Goal: Transaction & Acquisition: Purchase product/service

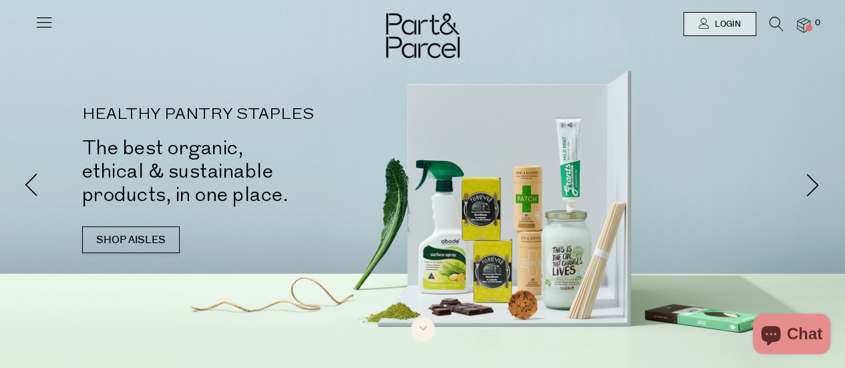
type input "karinajohn1@hotmail.com"
drag, startPoint x: 0, startPoint y: 0, endPoint x: 722, endPoint y: 27, distance: 722.2
click at [722, 27] on span "Login" at bounding box center [726, 24] width 29 height 11
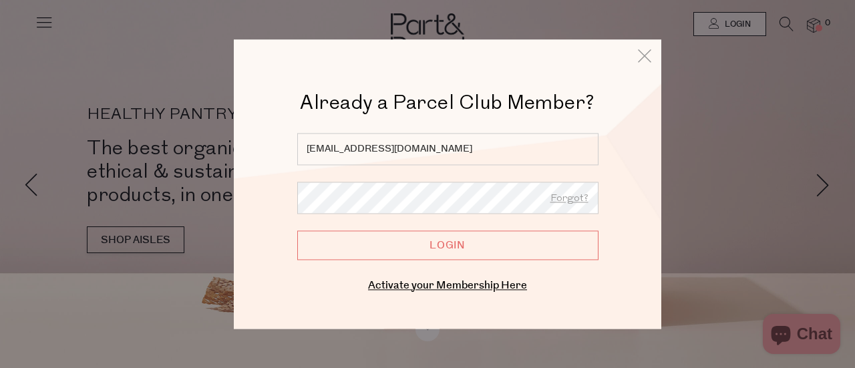
click at [495, 249] on input "Login" at bounding box center [447, 245] width 301 height 29
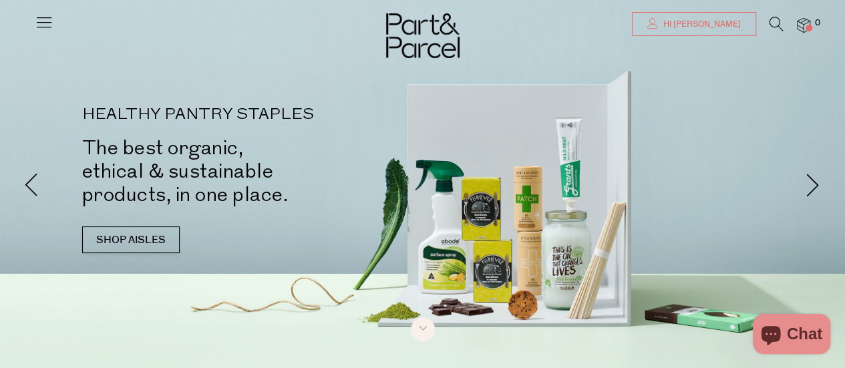
click at [727, 27] on span "Hi [PERSON_NAME]" at bounding box center [700, 24] width 81 height 11
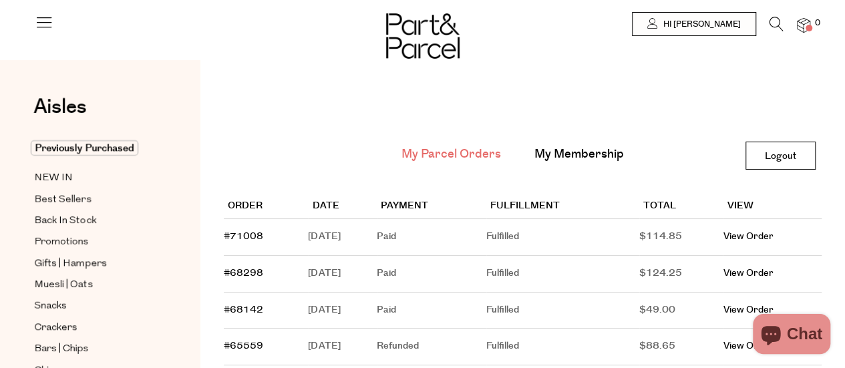
click at [800, 27] on img at bounding box center [803, 25] width 13 height 15
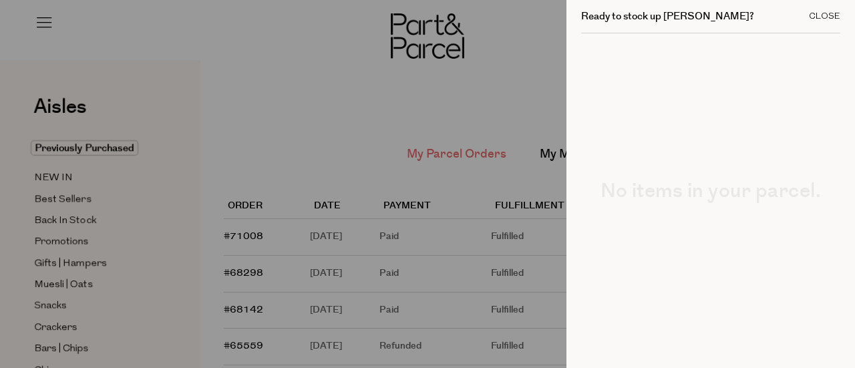
click at [815, 12] on div "Close" at bounding box center [824, 16] width 31 height 9
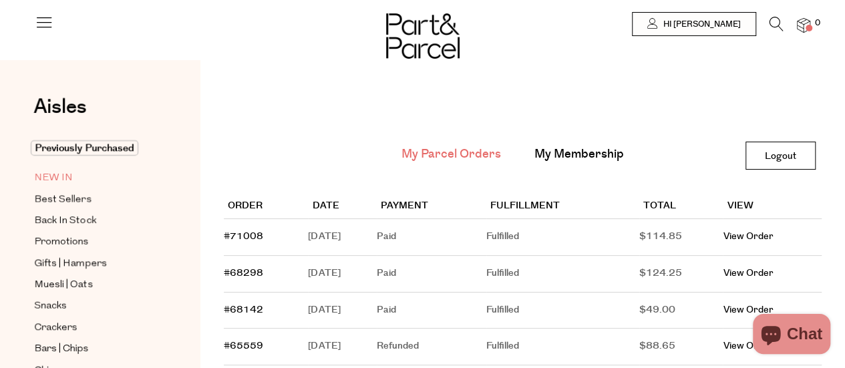
click at [61, 176] on span "NEW IN" at bounding box center [53, 178] width 39 height 16
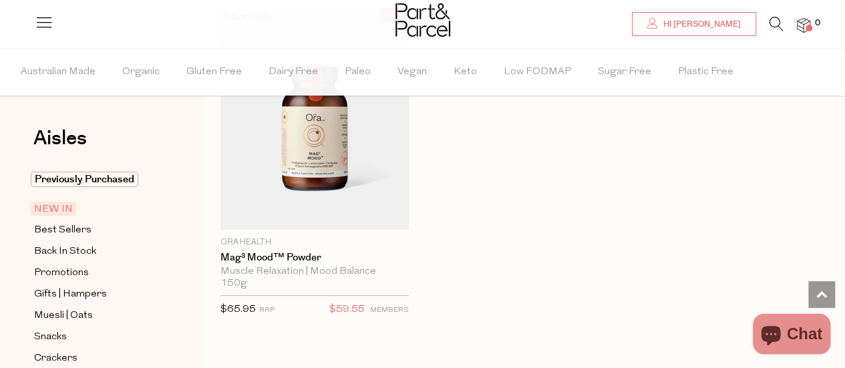
scroll to position [2539, 0]
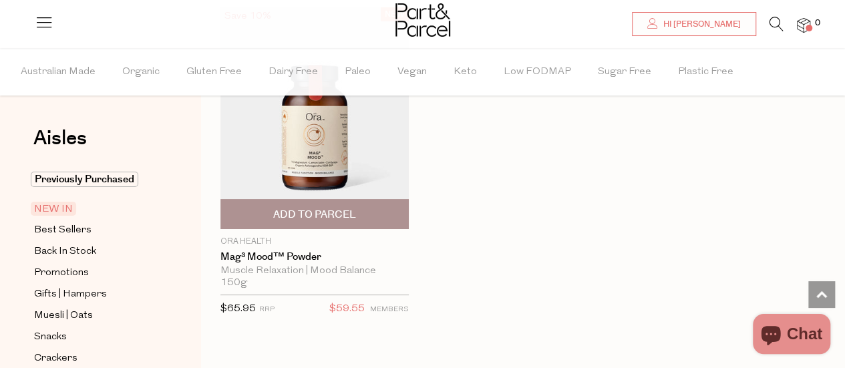
click at [333, 135] on img at bounding box center [314, 118] width 188 height 222
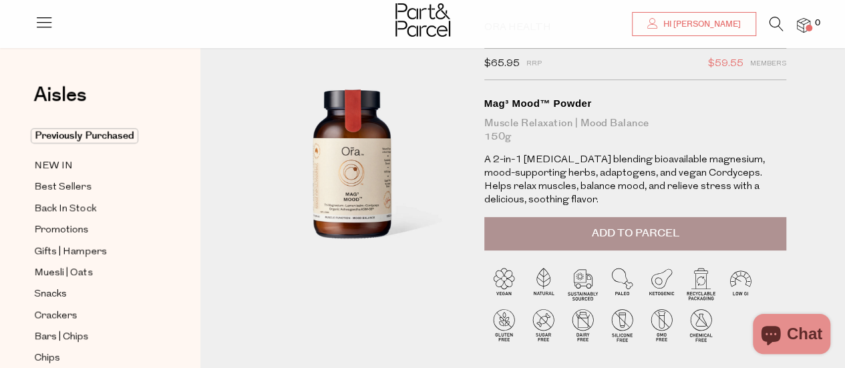
scroll to position [67, 0]
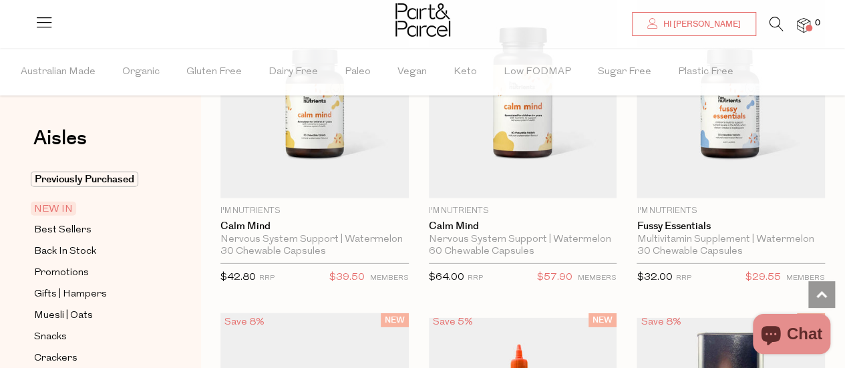
scroll to position [1848, 0]
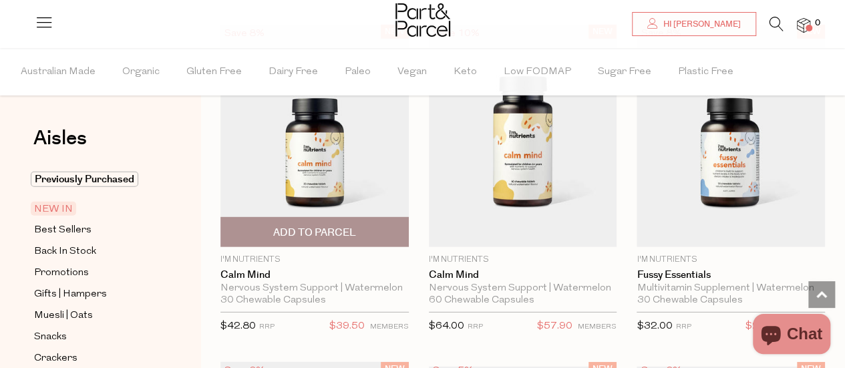
click at [313, 102] on img at bounding box center [314, 136] width 188 height 222
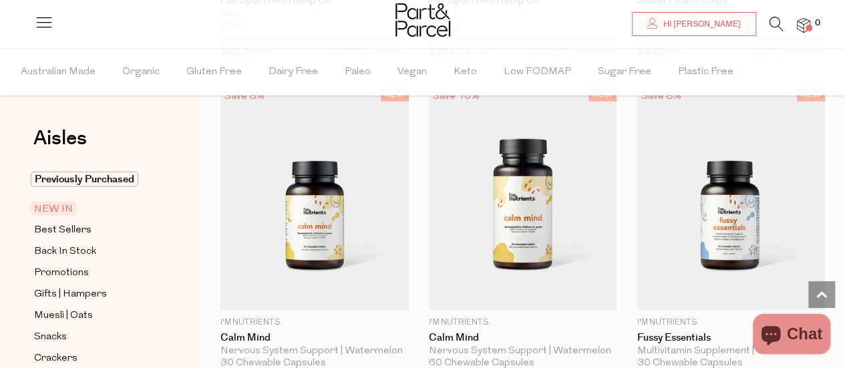
scroll to position [1804, 0]
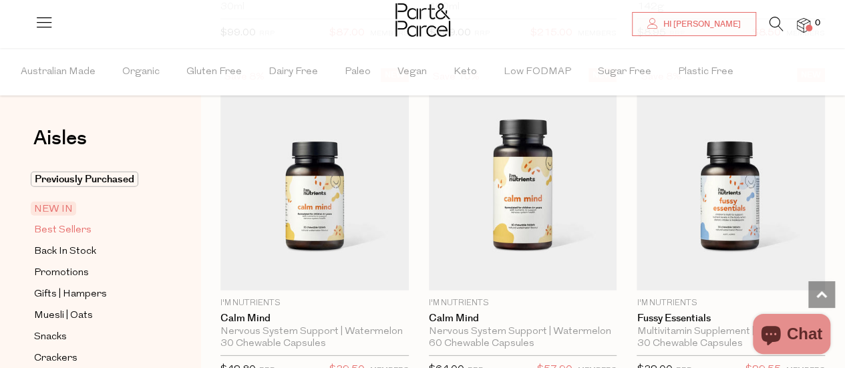
click at [75, 230] on span "Best Sellers" at bounding box center [62, 231] width 57 height 16
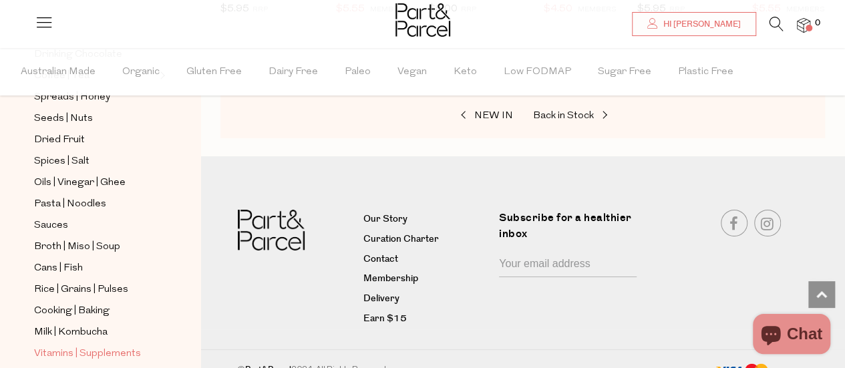
scroll to position [468, 0]
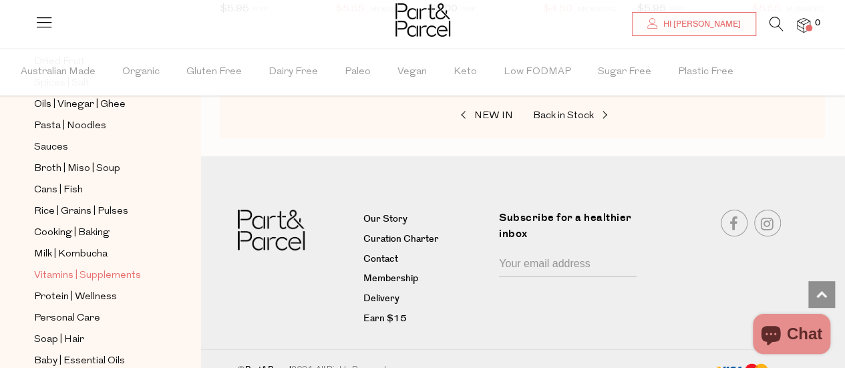
click at [125, 268] on span "Vitamins | Supplements" at bounding box center [87, 276] width 107 height 16
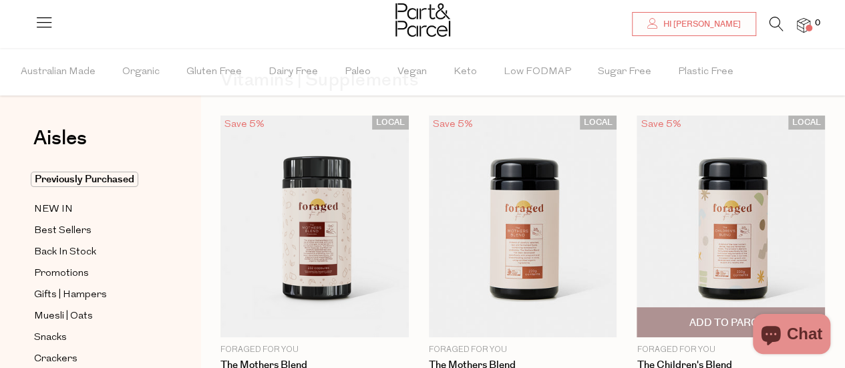
scroll to position [144, 0]
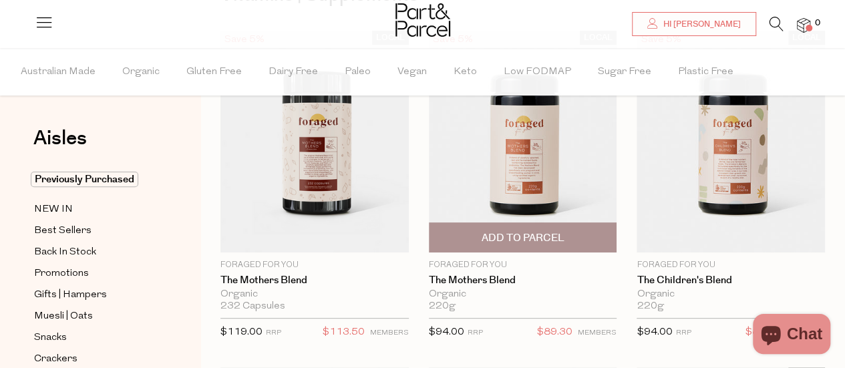
click at [490, 148] on img at bounding box center [523, 142] width 188 height 222
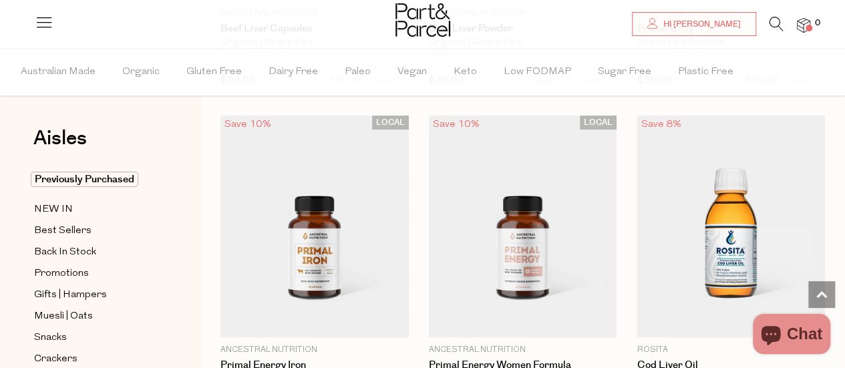
scroll to position [5216, 0]
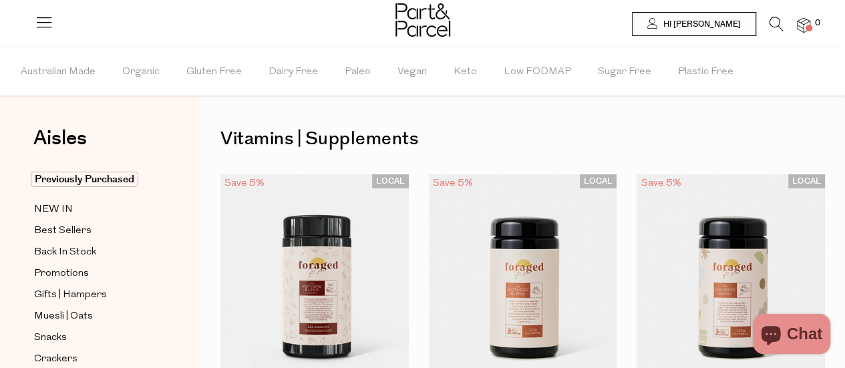
click at [772, 21] on icon at bounding box center [777, 24] width 14 height 15
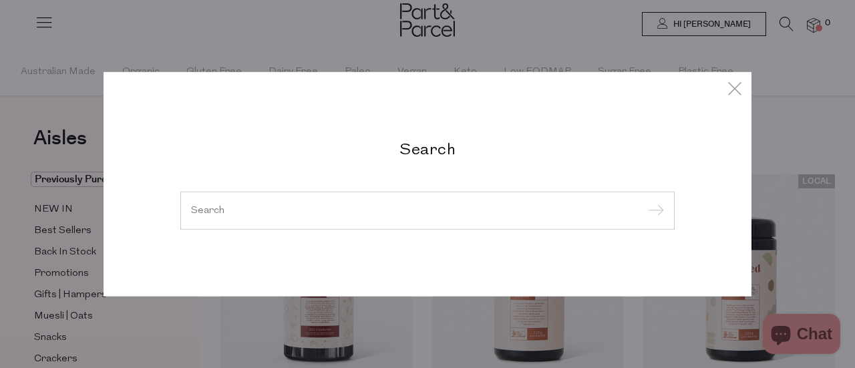
click at [772, 21] on div "Search" at bounding box center [428, 184] width 782 height 368
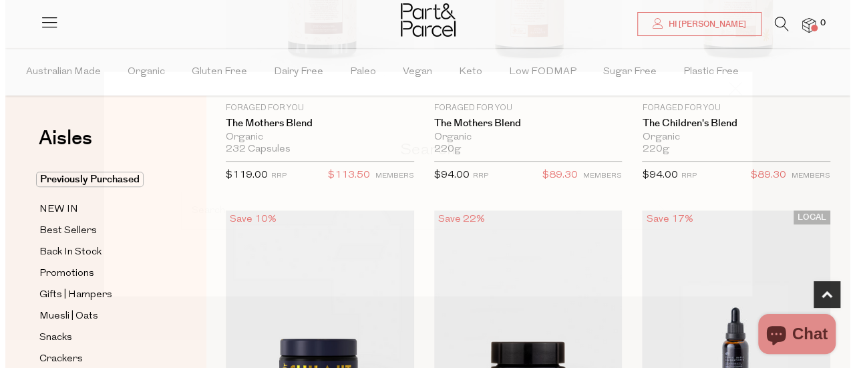
scroll to position [322, 0]
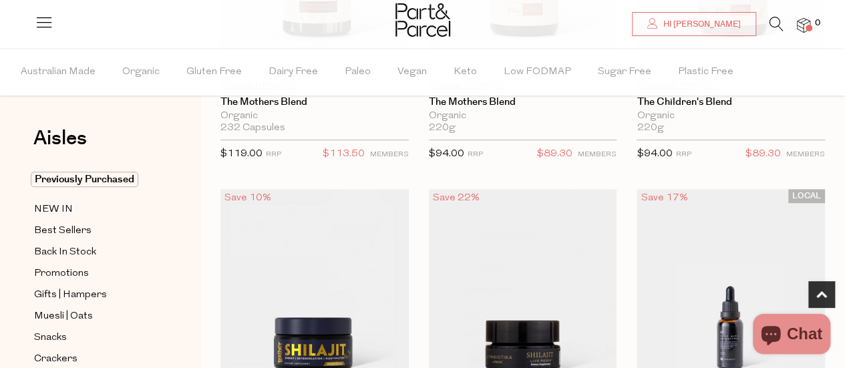
click at [777, 19] on icon at bounding box center [777, 24] width 14 height 15
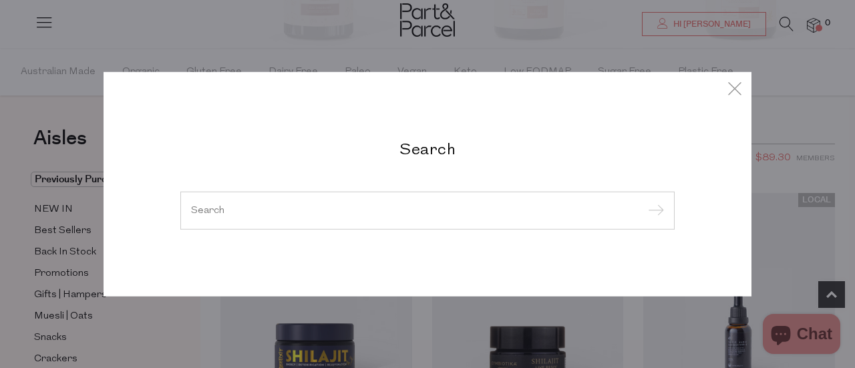
type input "v"
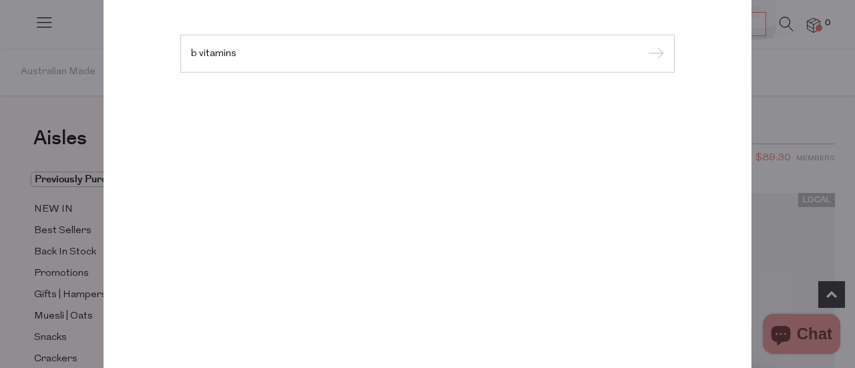
type input "b vitamins"
click at [644, 44] on input "submit" at bounding box center [654, 54] width 20 height 20
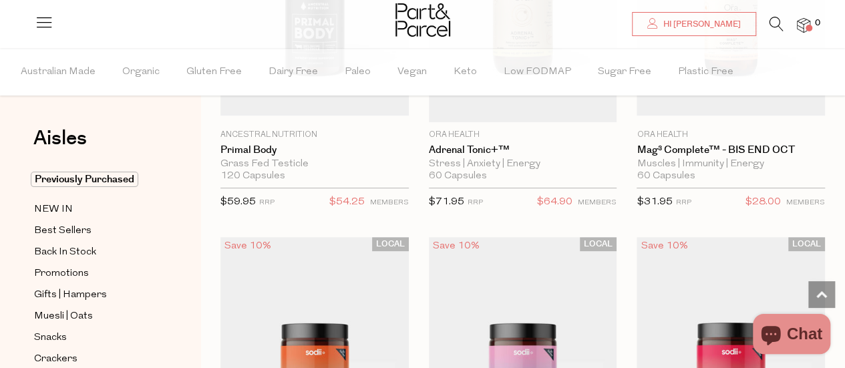
scroll to position [2472, 0]
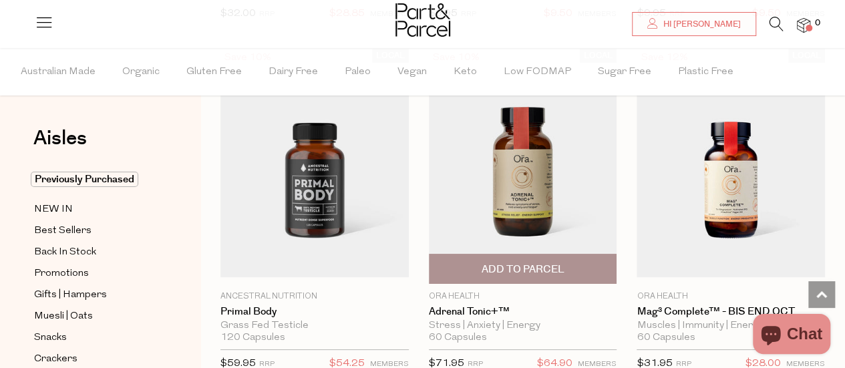
click at [525, 161] on img at bounding box center [523, 166] width 188 height 235
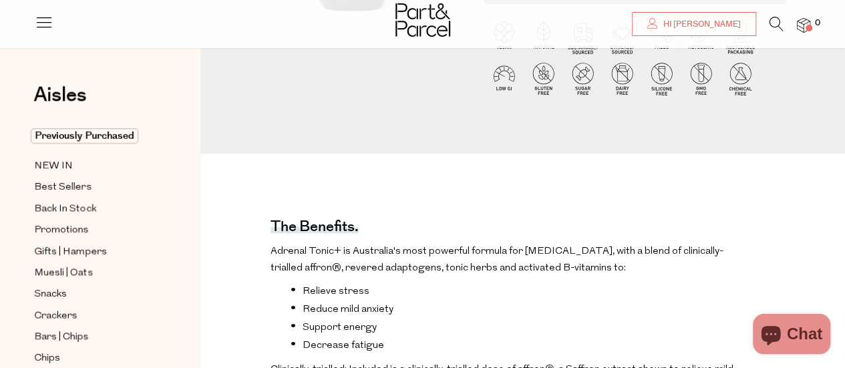
scroll to position [134, 0]
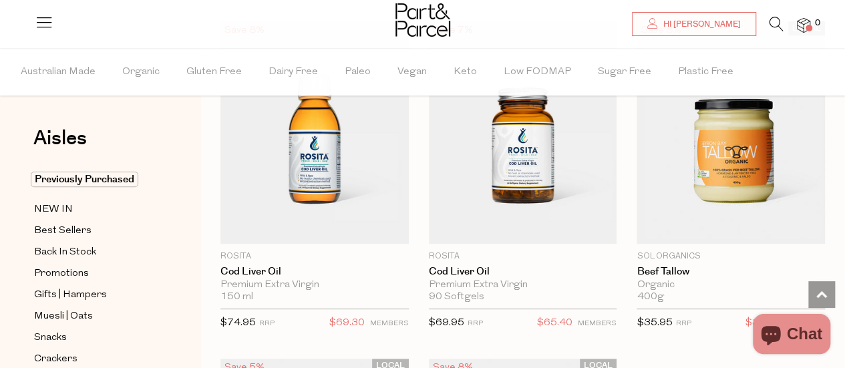
scroll to position [5250, 0]
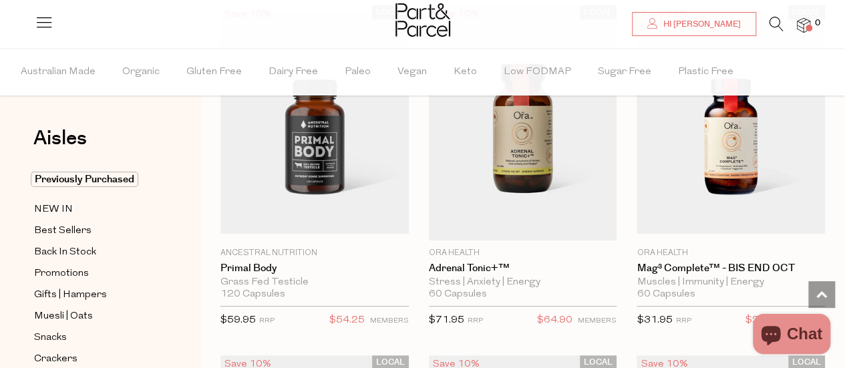
scroll to position [2444, 0]
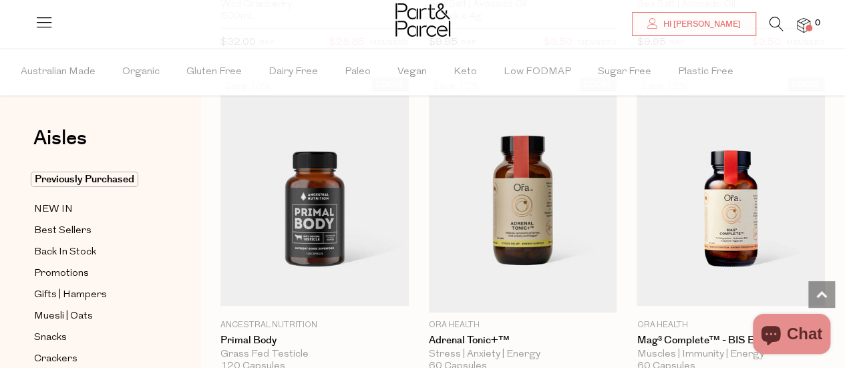
click at [778, 22] on icon at bounding box center [777, 24] width 14 height 15
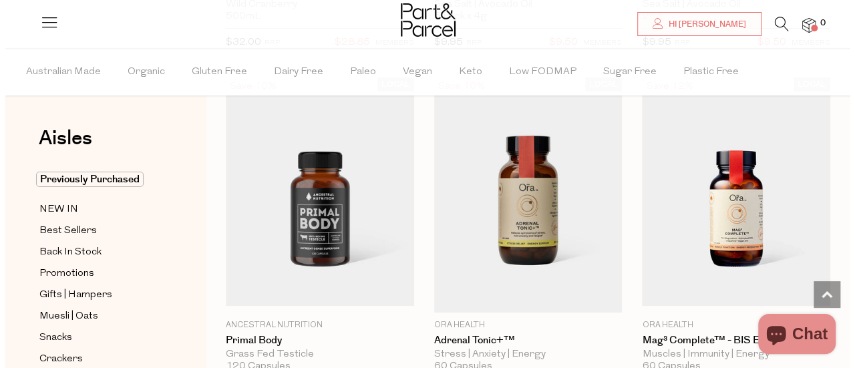
scroll to position [2472, 0]
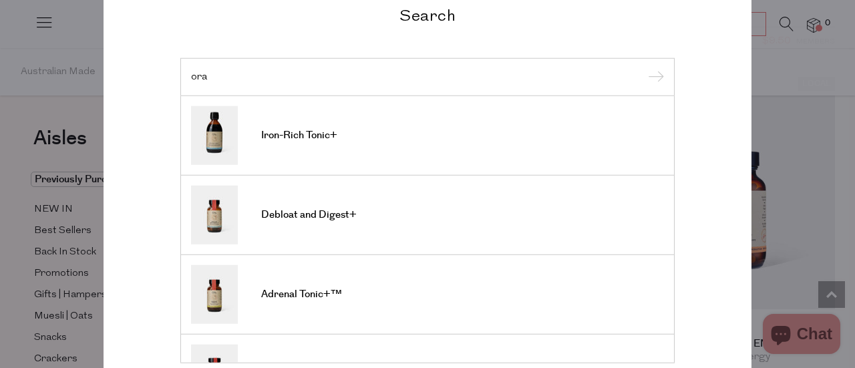
type input "ora"
click at [644, 67] on input "submit" at bounding box center [654, 77] width 20 height 20
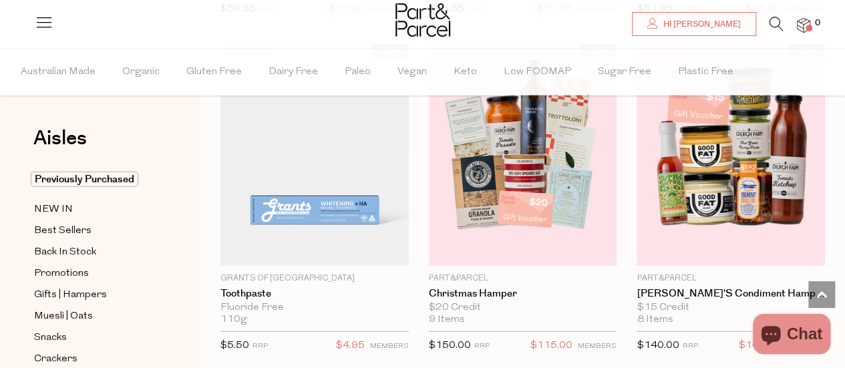
scroll to position [1800, 0]
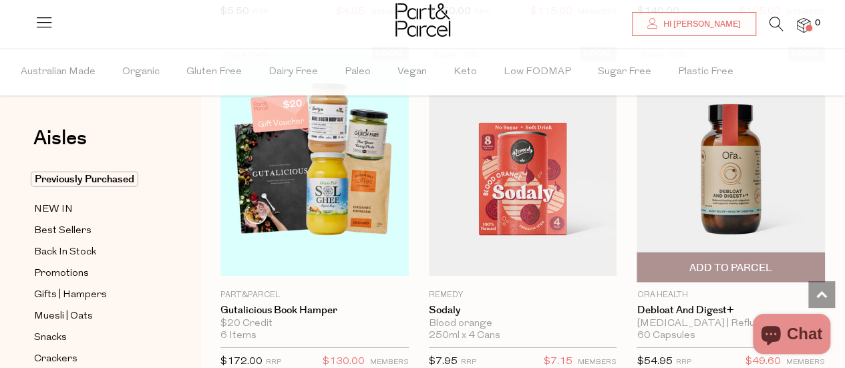
click at [779, 141] on img at bounding box center [731, 164] width 188 height 235
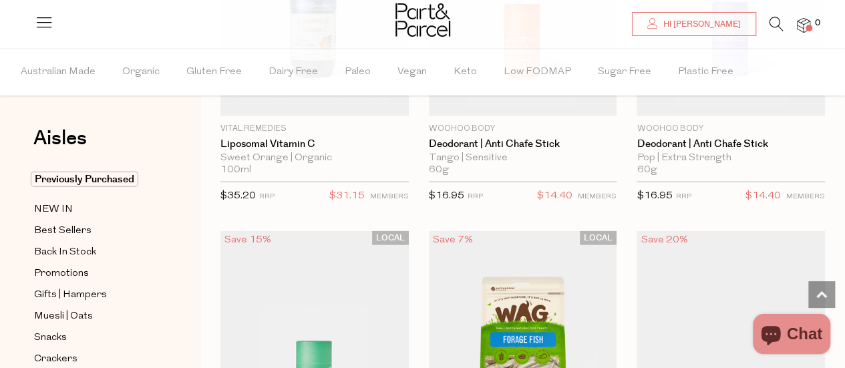
scroll to position [4159, 0]
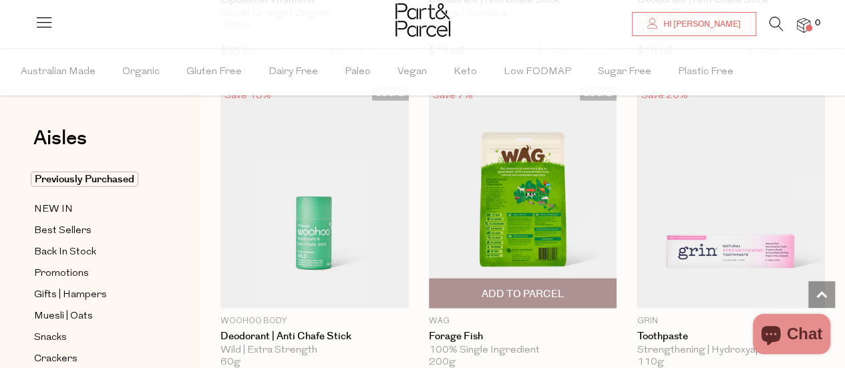
click at [537, 173] on img at bounding box center [523, 198] width 188 height 222
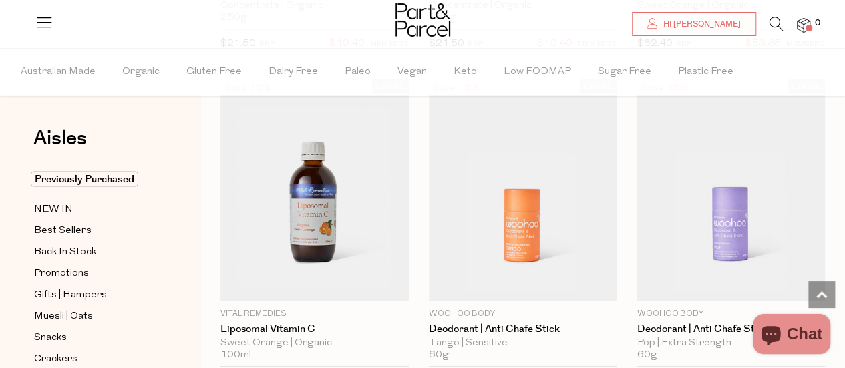
scroll to position [4163, 0]
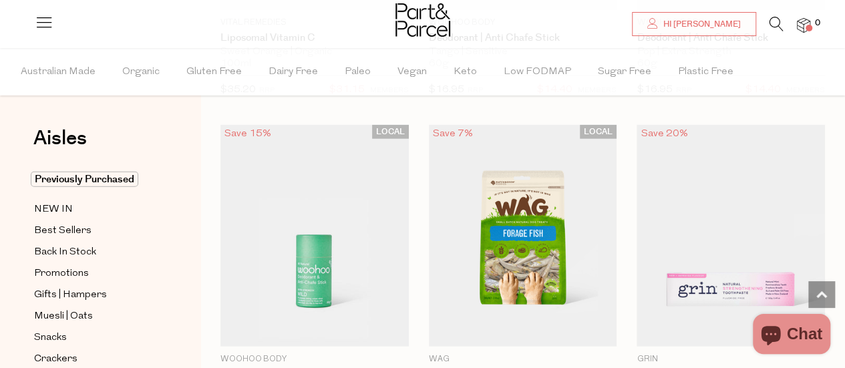
scroll to position [4185, 0]
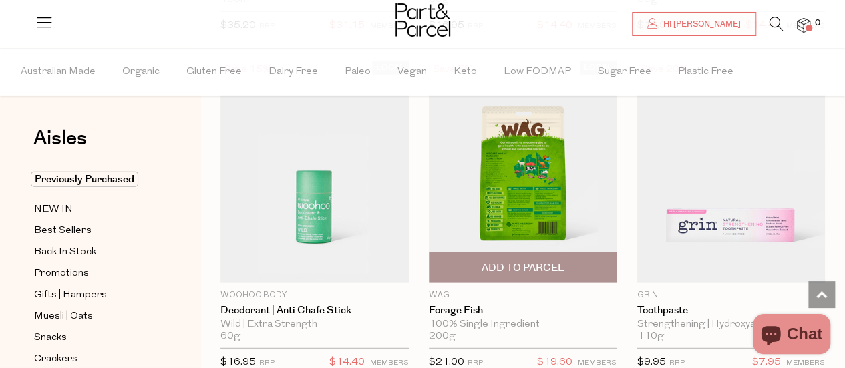
click at [547, 136] on img at bounding box center [523, 172] width 188 height 222
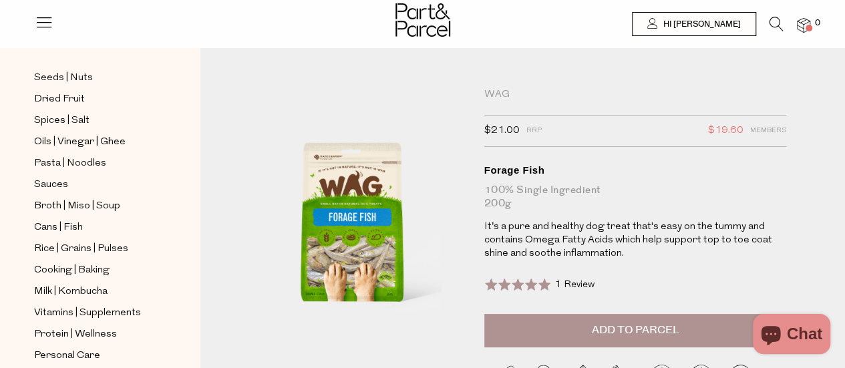
scroll to position [401, 0]
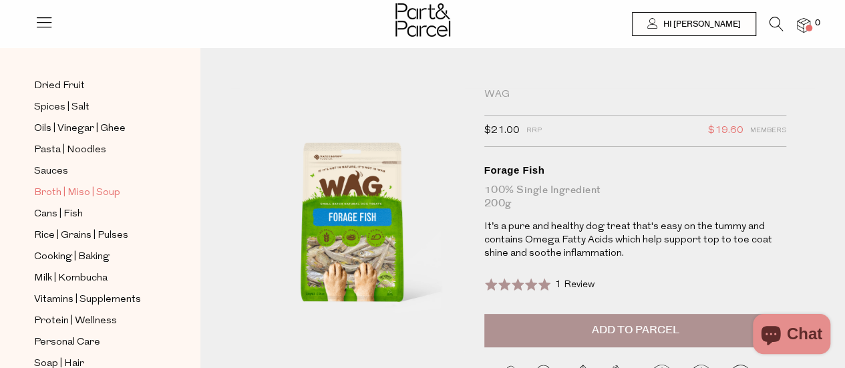
click at [94, 185] on span "Broth | Miso | Soup" at bounding box center [77, 193] width 86 height 16
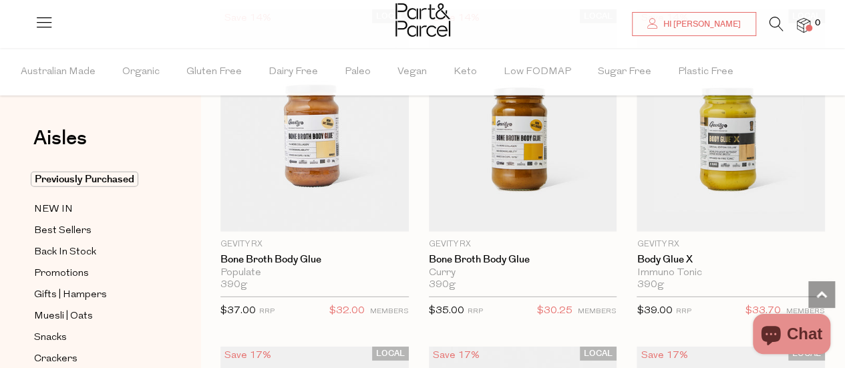
scroll to position [1871, 0]
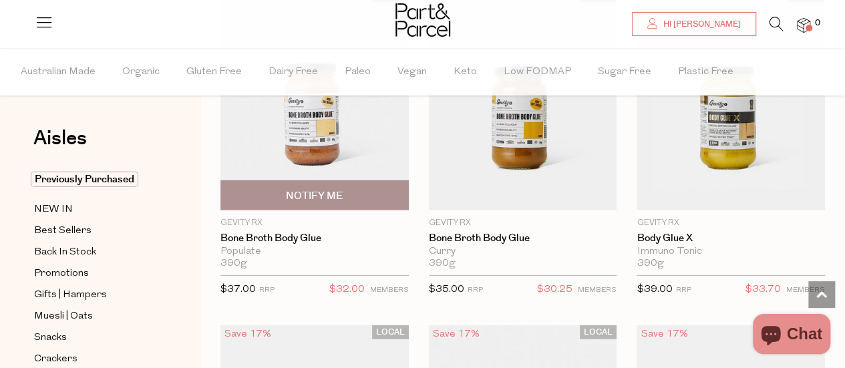
click at [315, 117] on img at bounding box center [314, 99] width 188 height 222
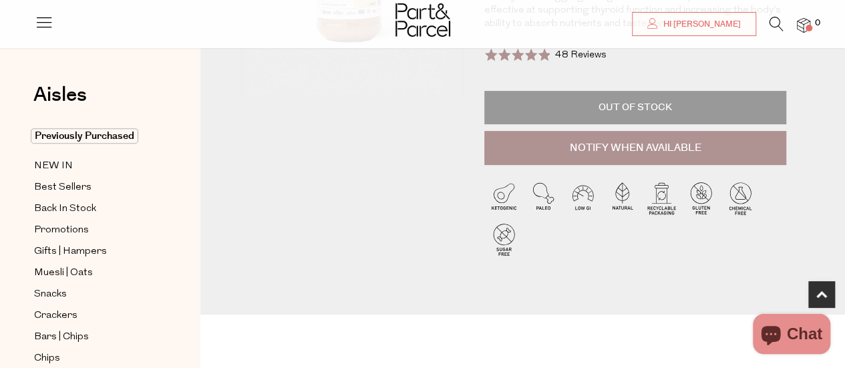
scroll to position [267, 0]
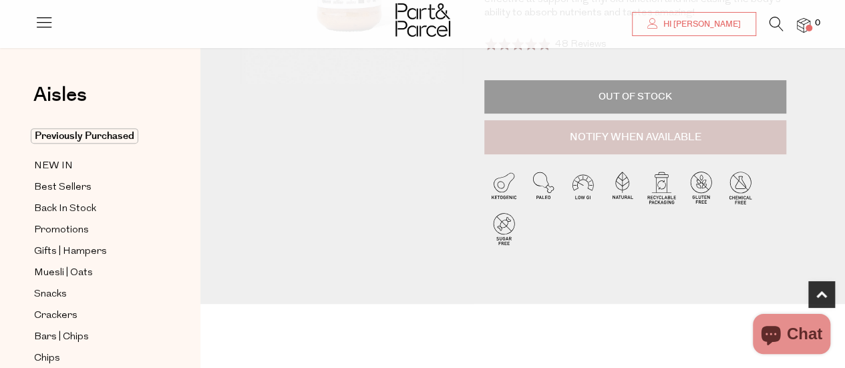
click at [656, 138] on button "Notify When Available" at bounding box center [635, 137] width 303 height 35
type input "Notify when available"
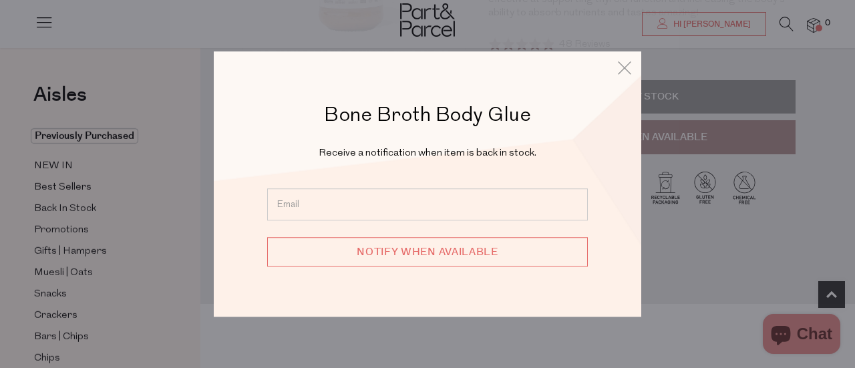
click at [292, 205] on input "email" at bounding box center [427, 204] width 321 height 32
type input "karinajohn1@hotmail.com"
click at [416, 258] on input "Notify when available" at bounding box center [427, 251] width 321 height 29
type input "We will be in touch"
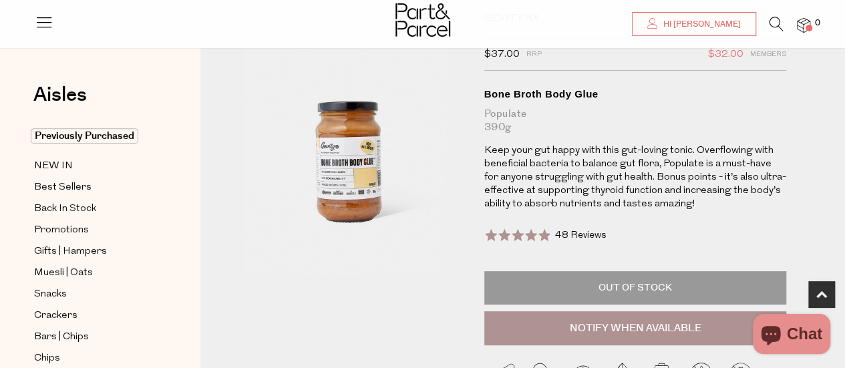
scroll to position [0, 0]
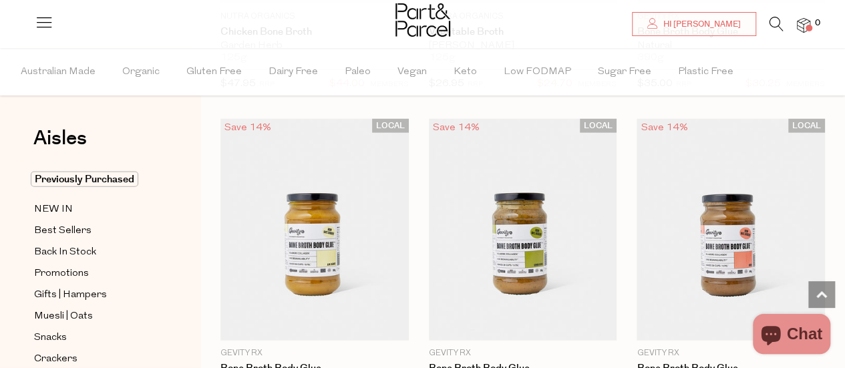
scroll to position [1470, 0]
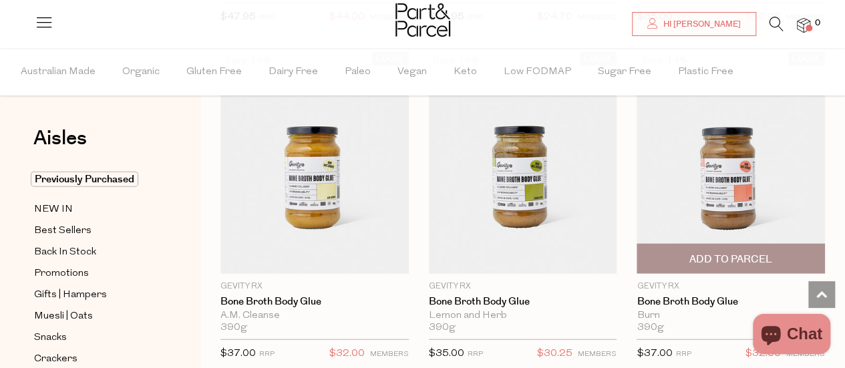
click at [743, 174] on img at bounding box center [731, 163] width 188 height 222
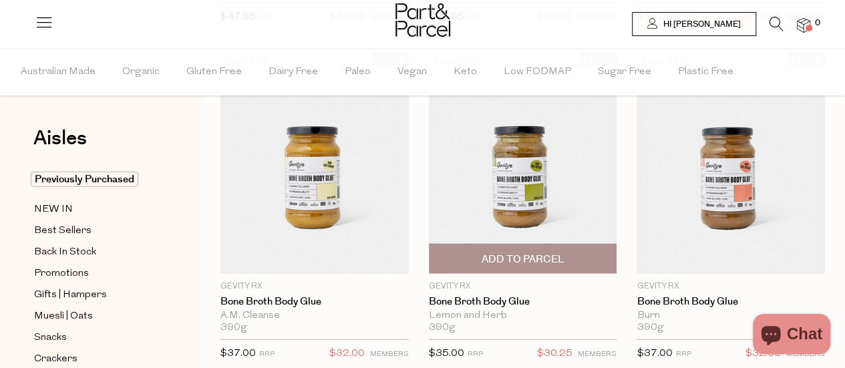
click at [531, 184] on img at bounding box center [523, 163] width 188 height 222
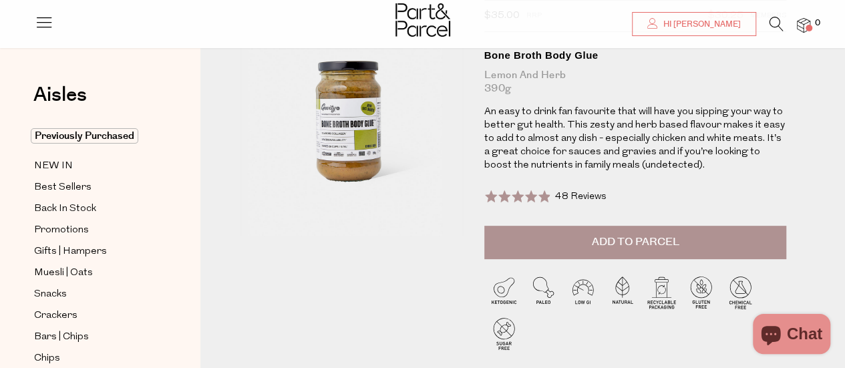
scroll to position [67, 0]
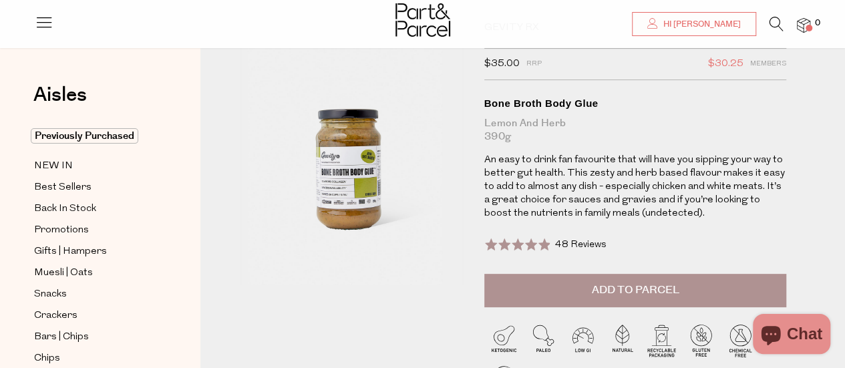
click at [658, 288] on span "Add to Parcel" at bounding box center [635, 290] width 88 height 15
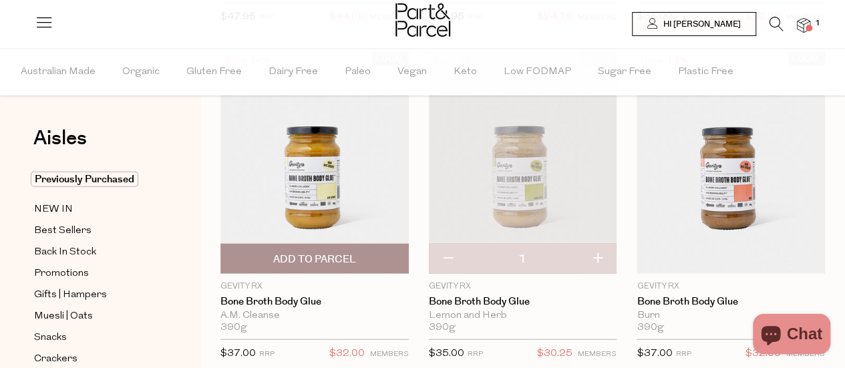
click at [273, 158] on img at bounding box center [314, 163] width 188 height 222
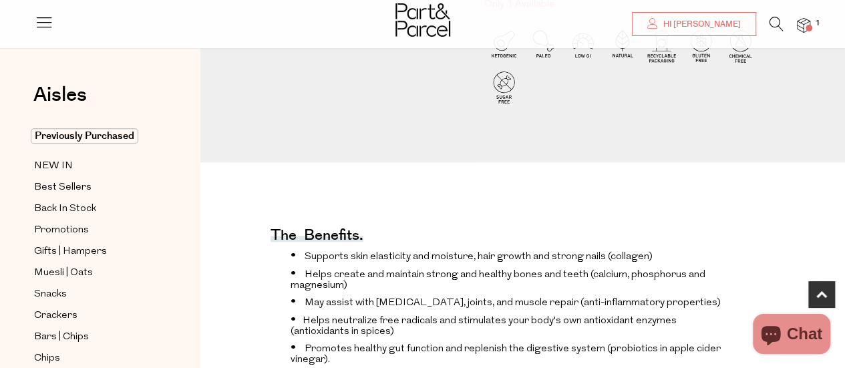
scroll to position [200, 0]
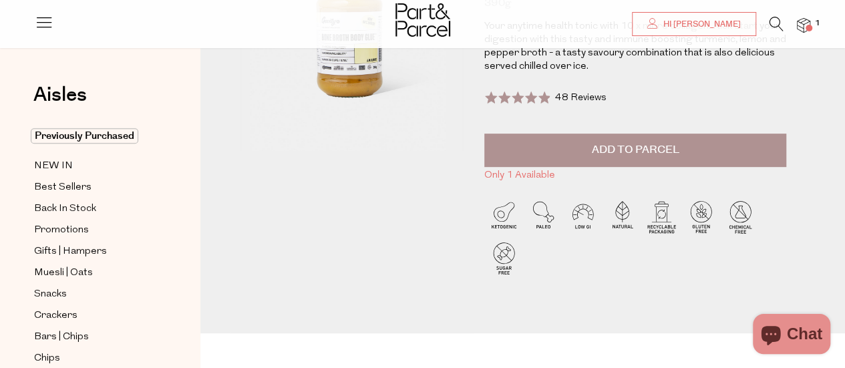
click at [648, 156] on span "Add to Parcel" at bounding box center [635, 149] width 88 height 15
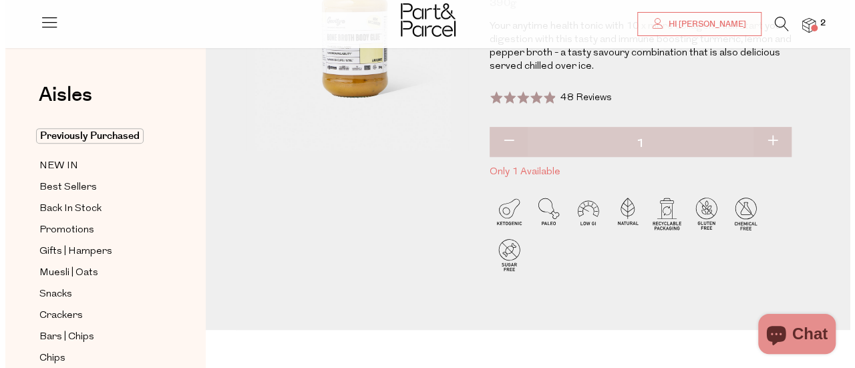
scroll to position [0, 0]
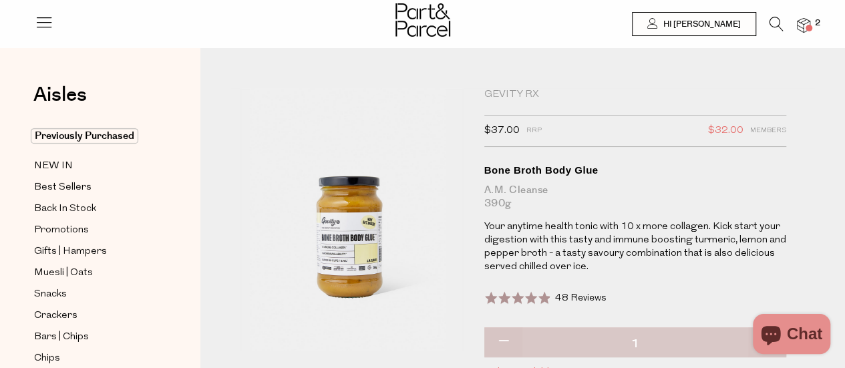
click at [802, 19] on img at bounding box center [803, 25] width 13 height 15
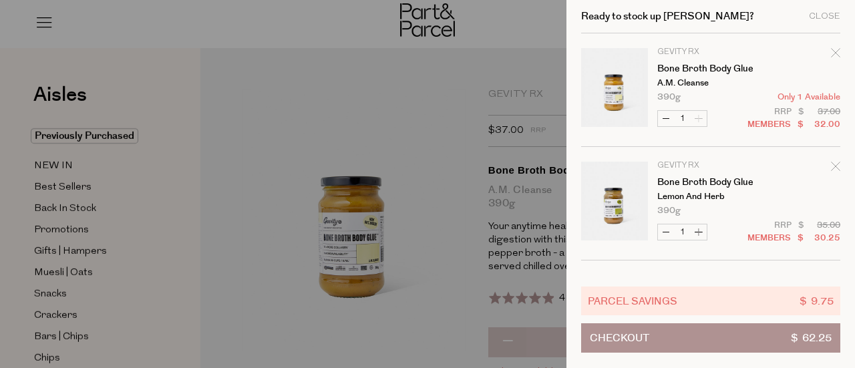
click at [820, 54] on td "Gevity RX Bone Broth Body Glue A.M. Cleanse 390g Only 1 Available" at bounding box center [748, 74] width 183 height 53
click at [833, 51] on div "Ready to stock up Karina? Close Image Product Total Qty Gevity RX Bone Broth Bo…" at bounding box center [711, 184] width 289 height 368
click at [730, 328] on button "Checkout $ 62.25" at bounding box center [710, 337] width 259 height 29
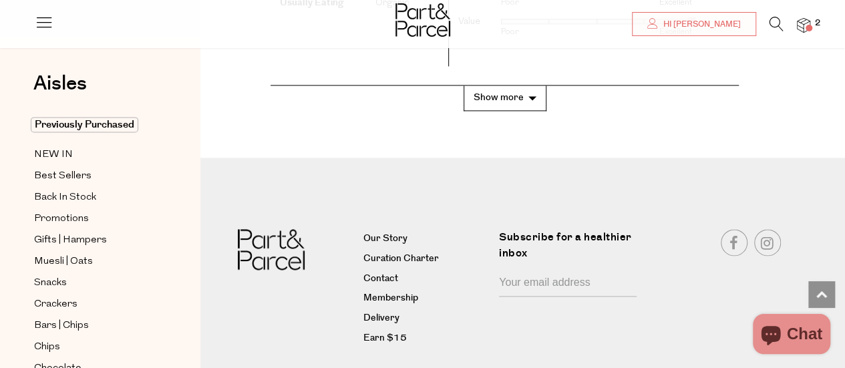
scroll to position [3469, 0]
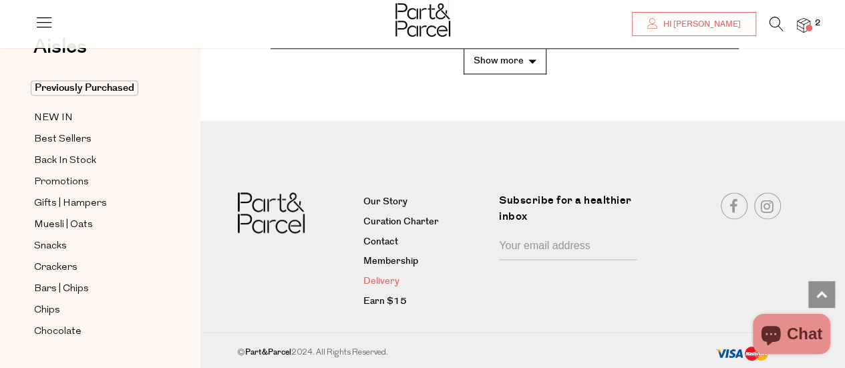
click at [388, 283] on link "Delivery" at bounding box center [426, 282] width 126 height 16
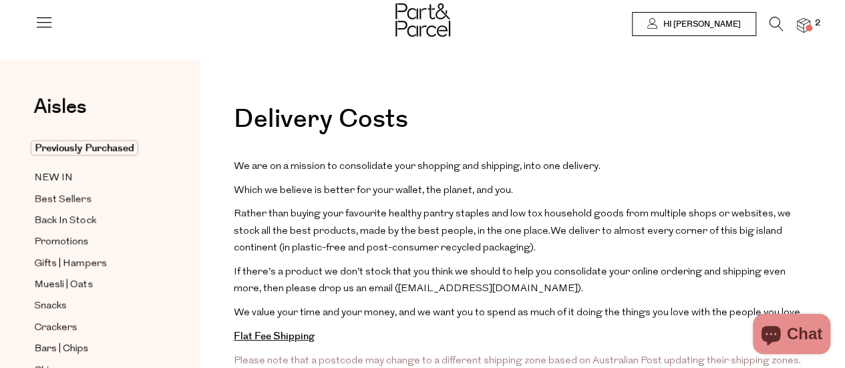
click at [808, 21] on img at bounding box center [803, 25] width 13 height 15
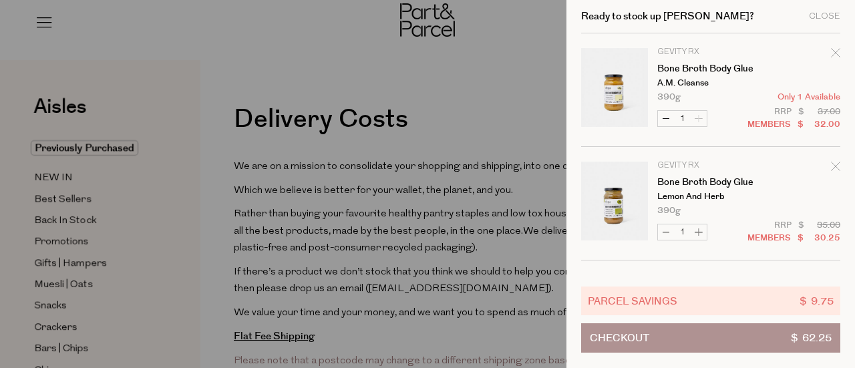
click at [619, 333] on span "Checkout" at bounding box center [619, 338] width 59 height 28
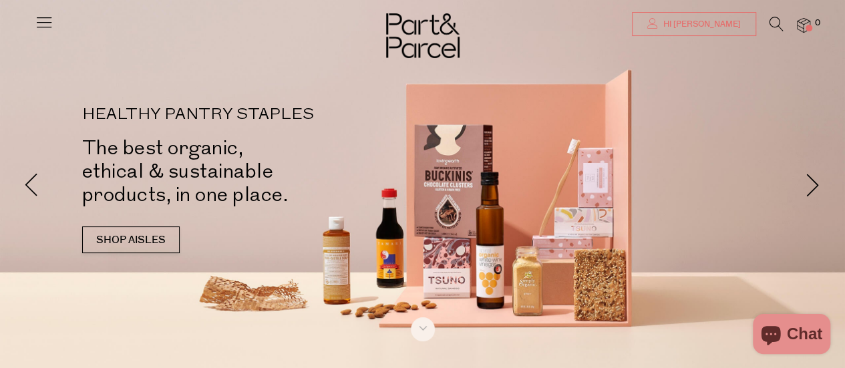
click at [737, 25] on span "Hi Karina" at bounding box center [700, 24] width 81 height 11
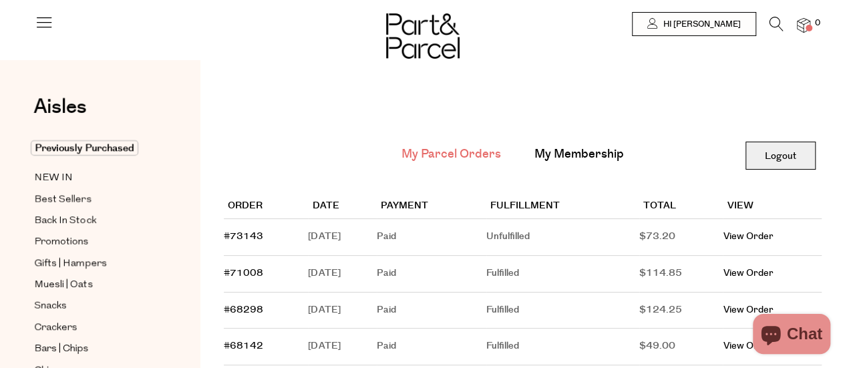
click at [777, 160] on link "Logout" at bounding box center [781, 156] width 70 height 28
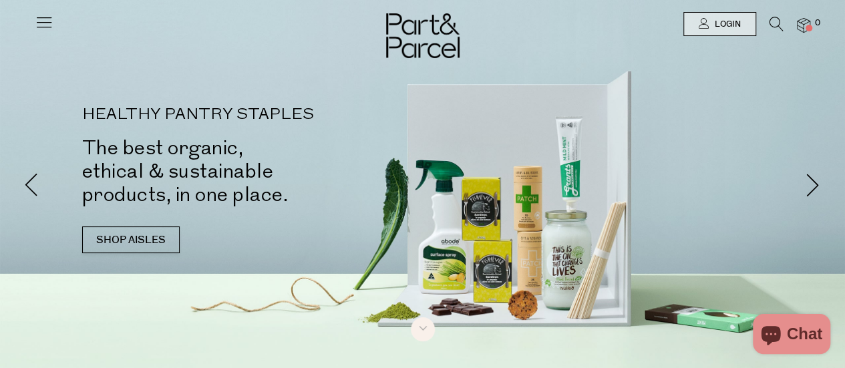
click at [35, 22] on icon at bounding box center [44, 22] width 19 height 19
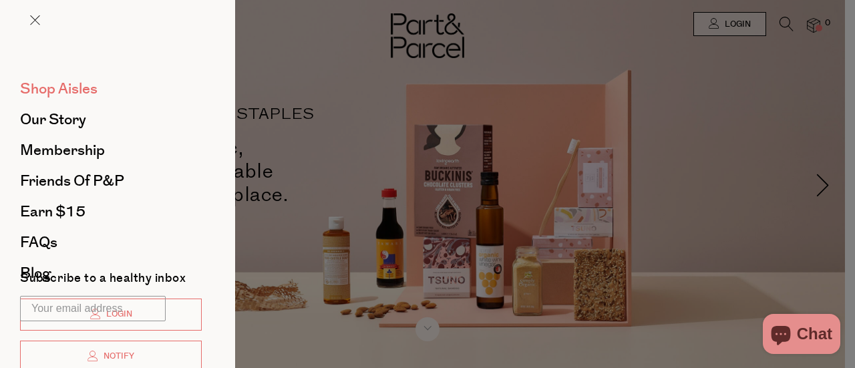
click at [76, 82] on span "Shop Aisles" at bounding box center [59, 88] width 78 height 21
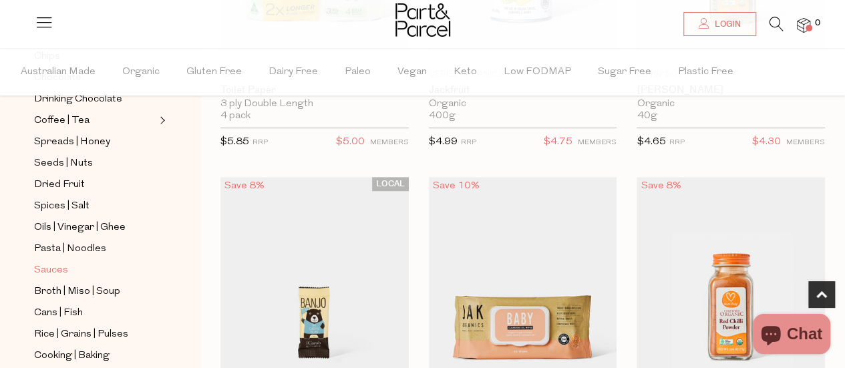
scroll to position [334, 0]
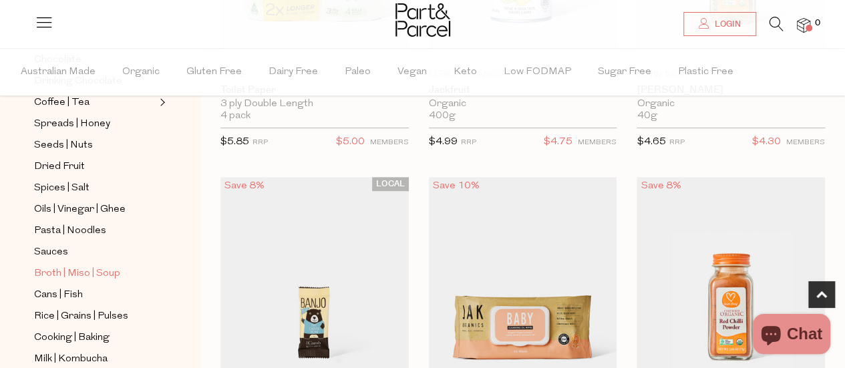
click at [102, 266] on span "Broth | Miso | Soup" at bounding box center [77, 274] width 86 height 16
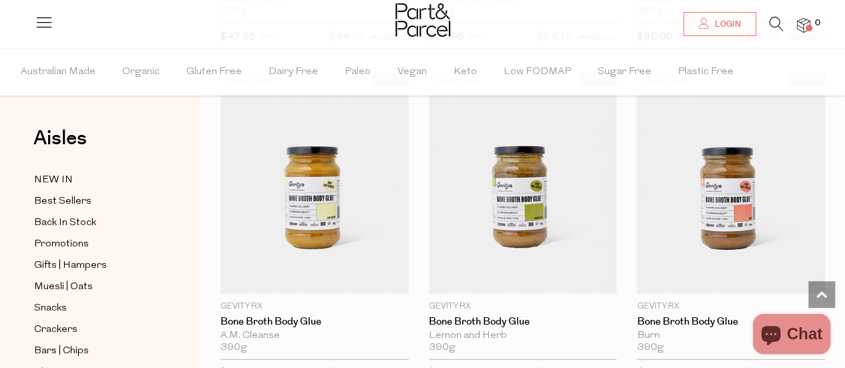
scroll to position [1470, 0]
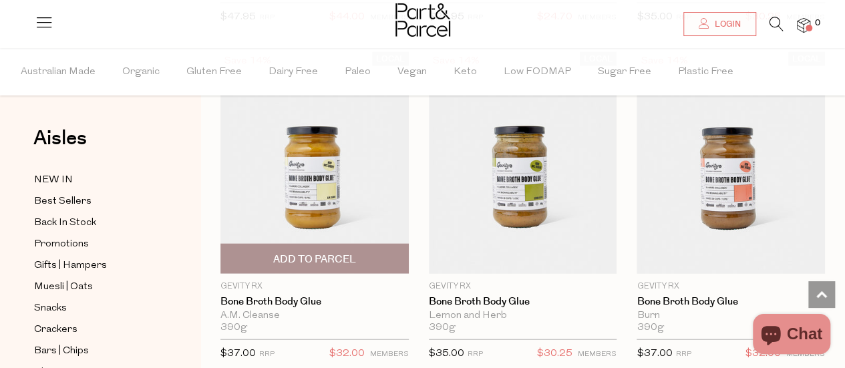
click at [350, 184] on img at bounding box center [314, 163] width 188 height 222
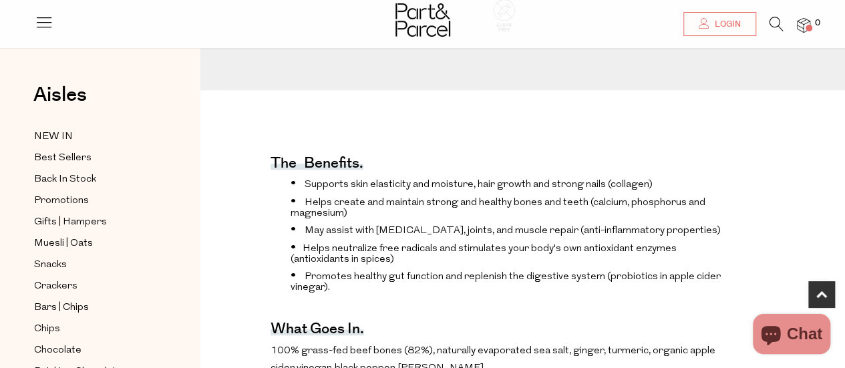
scroll to position [601, 0]
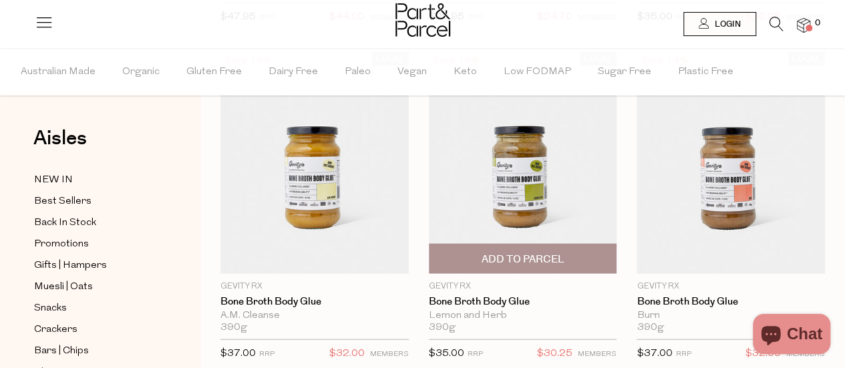
click at [537, 177] on img at bounding box center [523, 163] width 188 height 222
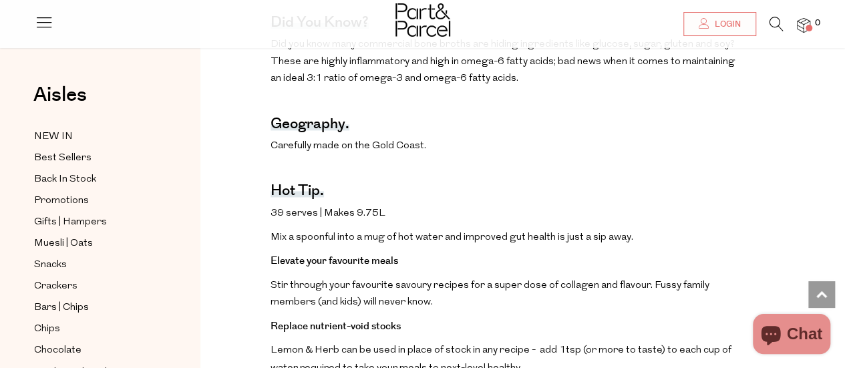
scroll to position [935, 0]
